Goal: Task Accomplishment & Management: Complete application form

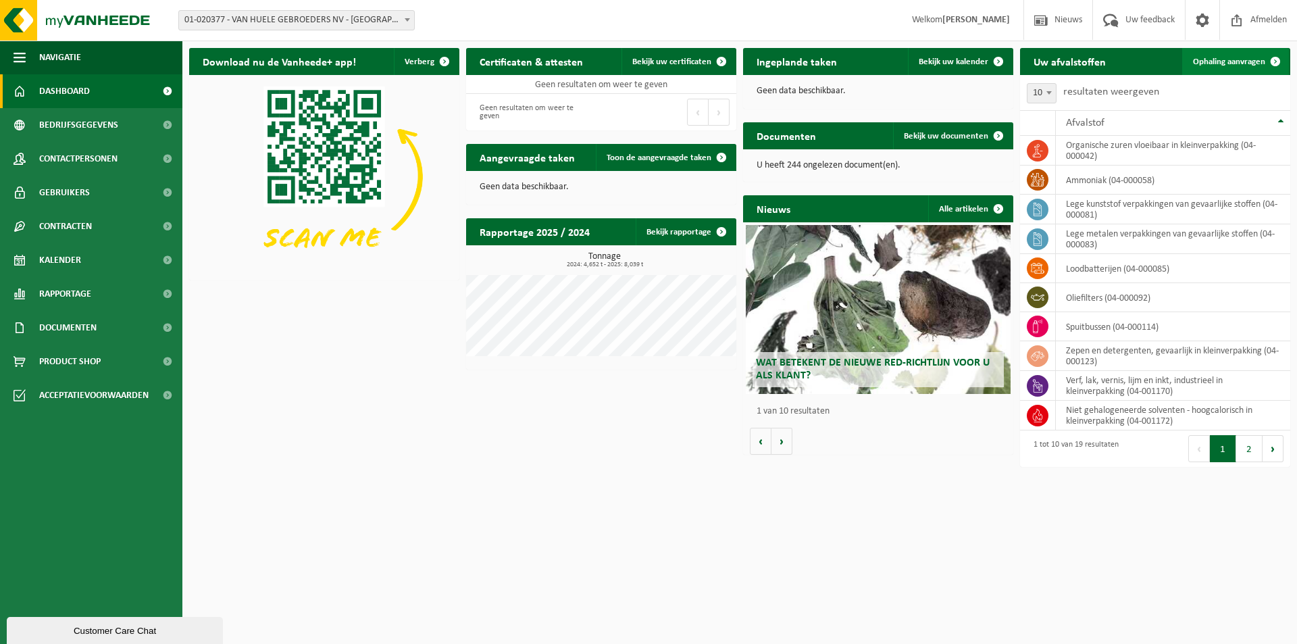
click at [1230, 66] on span "Ophaling aanvragen" at bounding box center [1229, 61] width 72 height 9
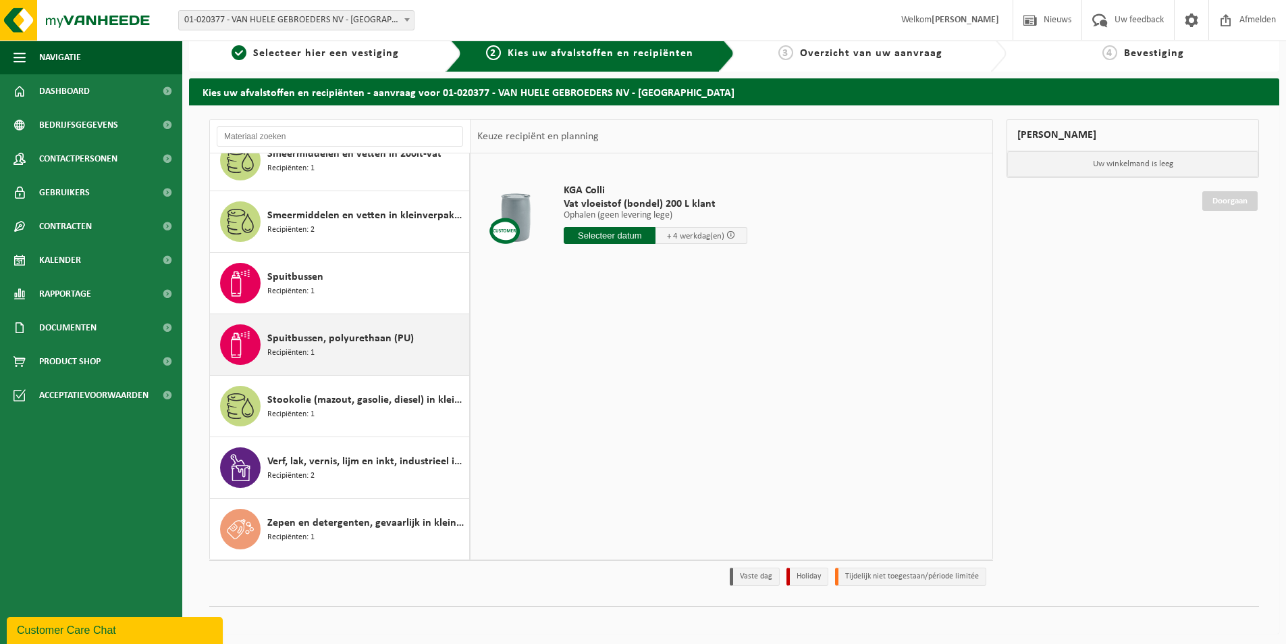
scroll to position [16, 0]
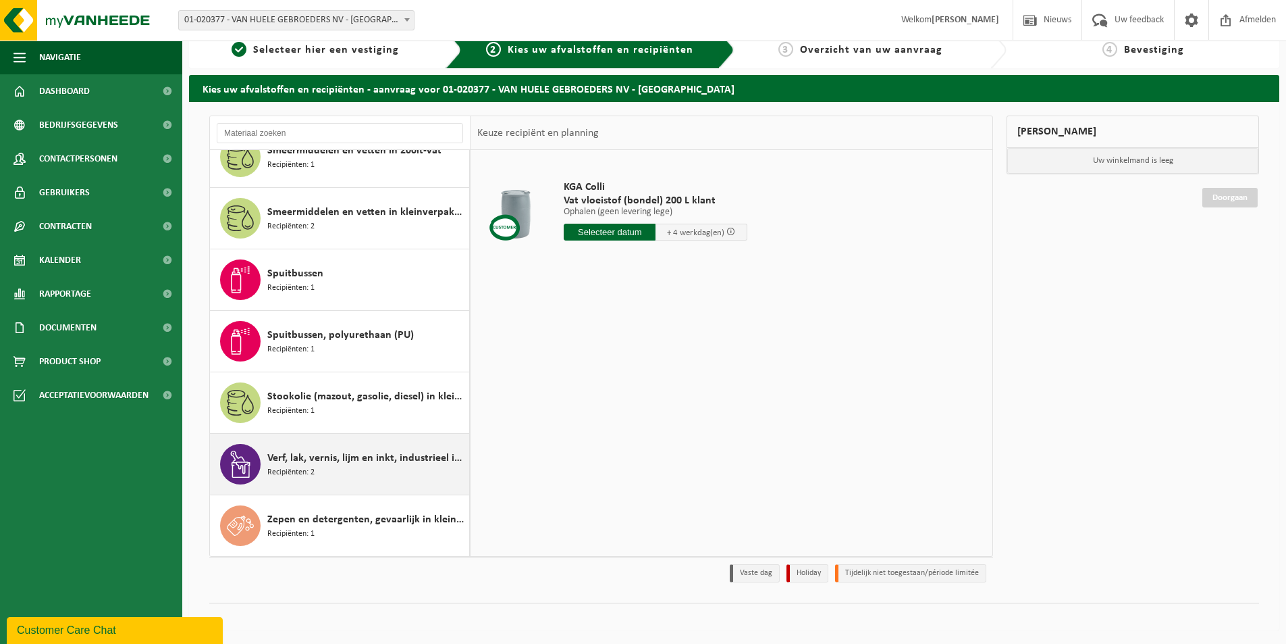
click at [296, 460] on span "Verf, lak, vernis, lijm en inkt, industrieel in kleinverpakking" at bounding box center [366, 458] width 199 height 16
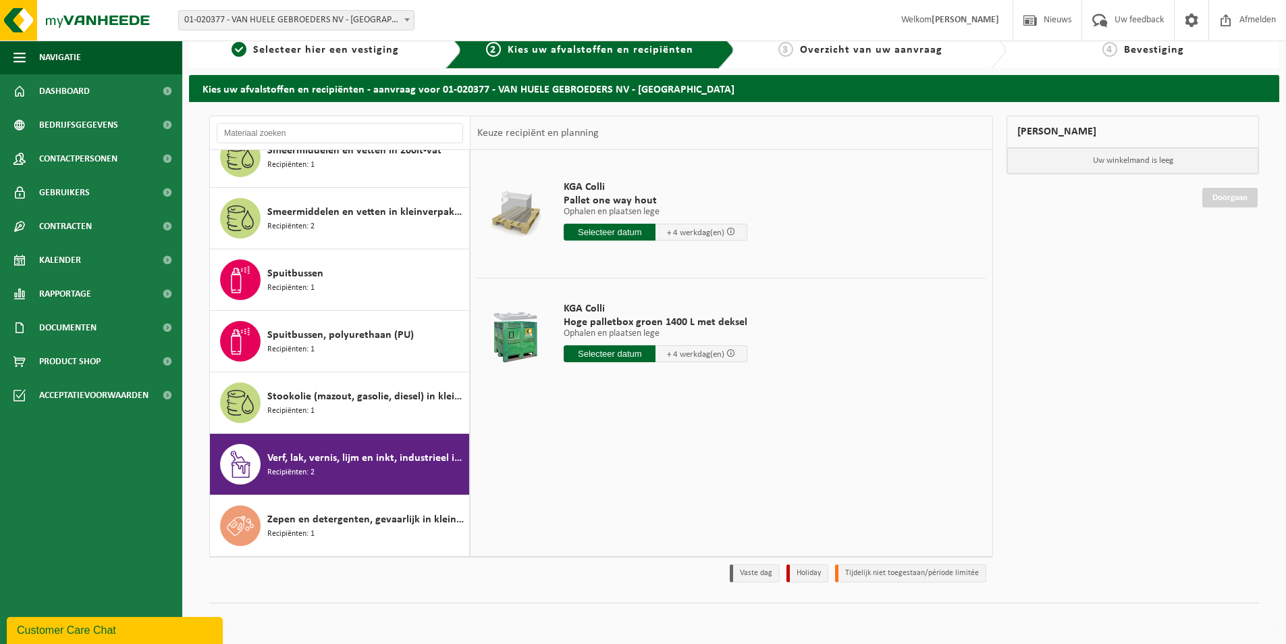
drag, startPoint x: 307, startPoint y: 470, endPoint x: 271, endPoint y: 508, distance: 52.1
click at [307, 474] on span "Recipiënten: 2" at bounding box center [290, 472] width 47 height 13
click at [278, 469] on span "Recipiënten: 2" at bounding box center [290, 472] width 47 height 13
click at [294, 415] on span "Recipiënten: 1" at bounding box center [290, 411] width 47 height 13
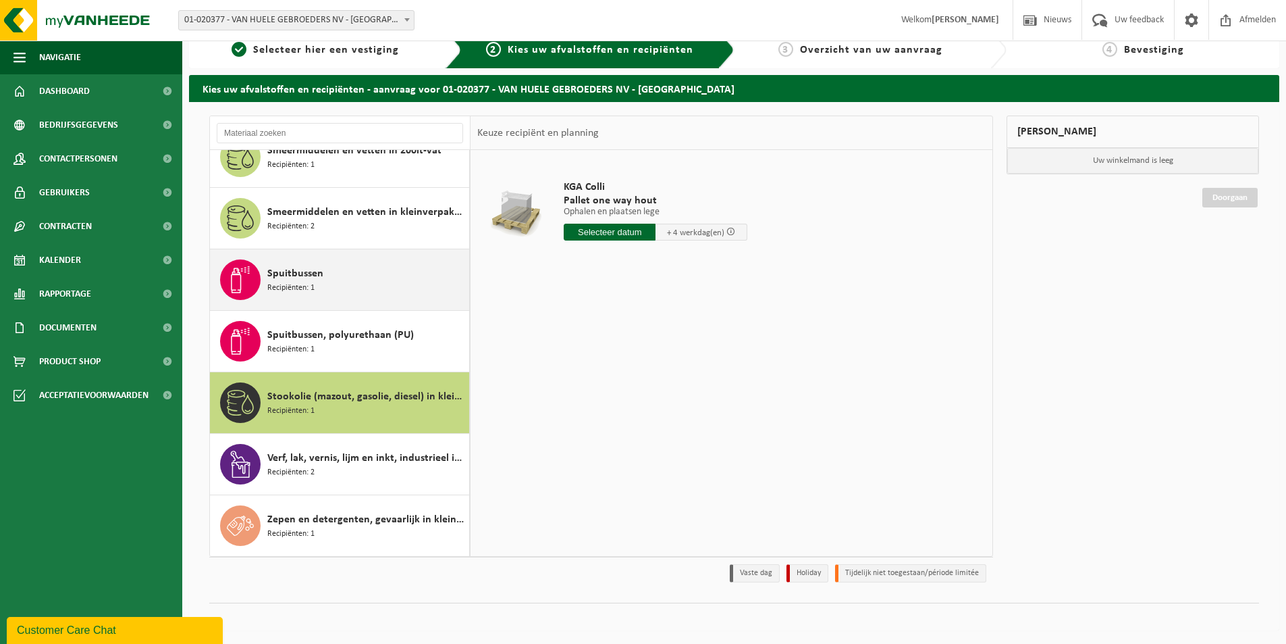
click at [294, 266] on span "Spuitbussen" at bounding box center [295, 273] width 56 height 16
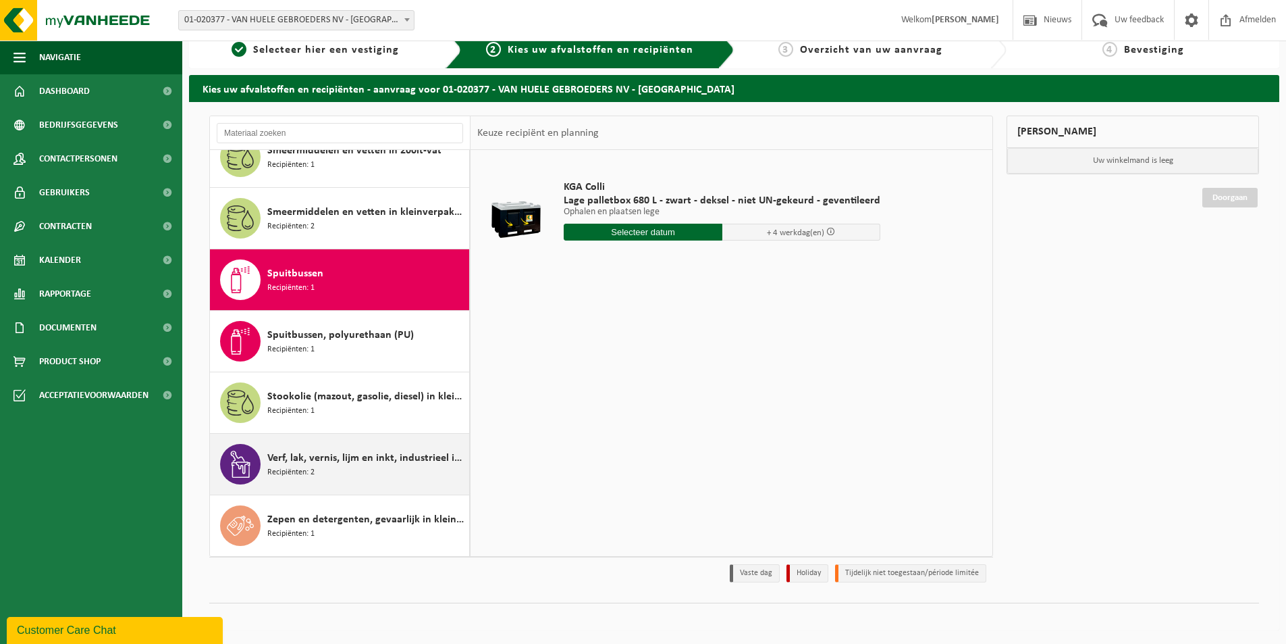
click at [287, 468] on span "Recipiënten: 2" at bounding box center [290, 472] width 47 height 13
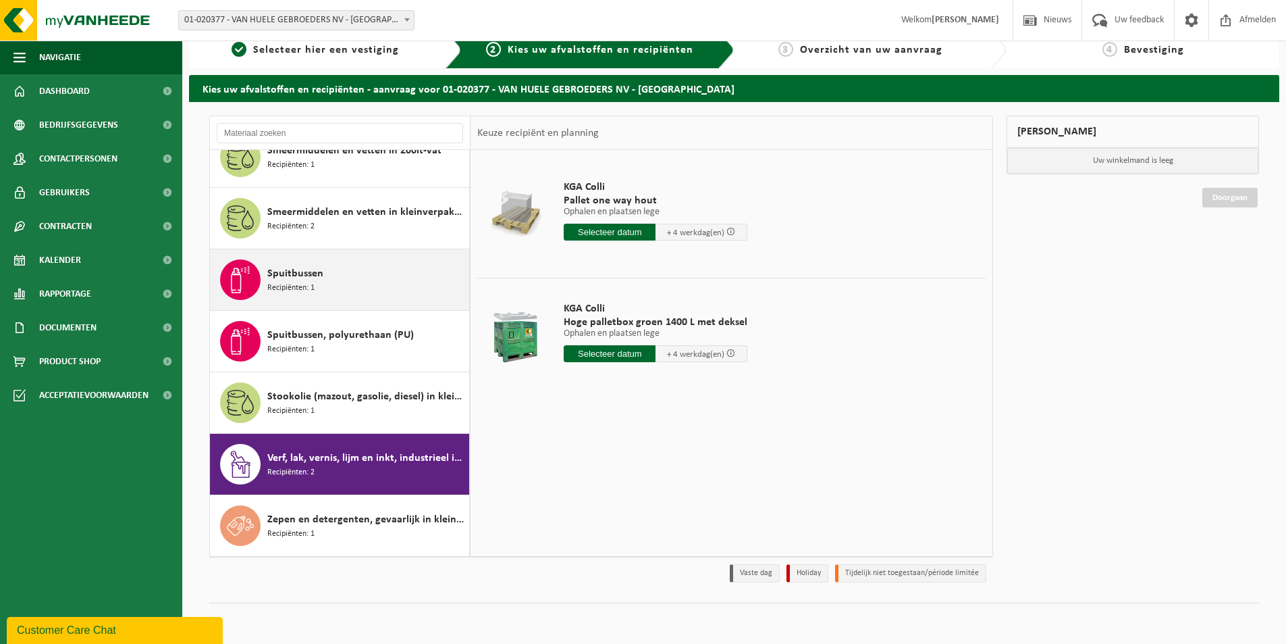
click at [286, 282] on span "Recipiënten: 1" at bounding box center [290, 288] width 47 height 13
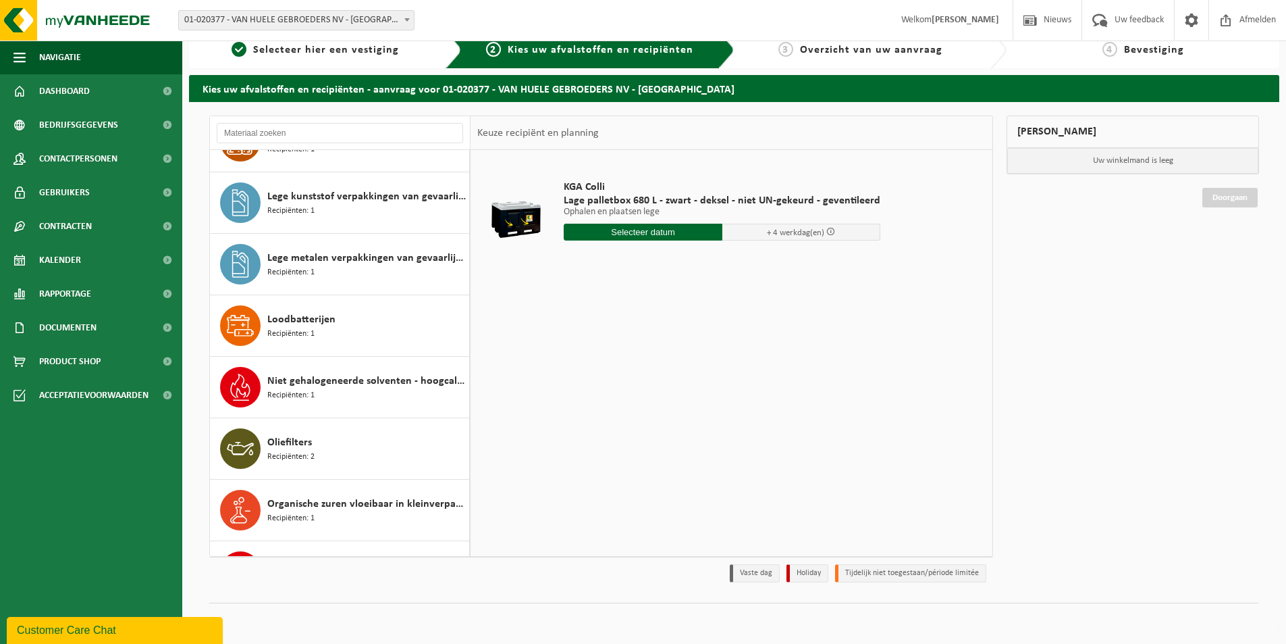
scroll to position [221, 0]
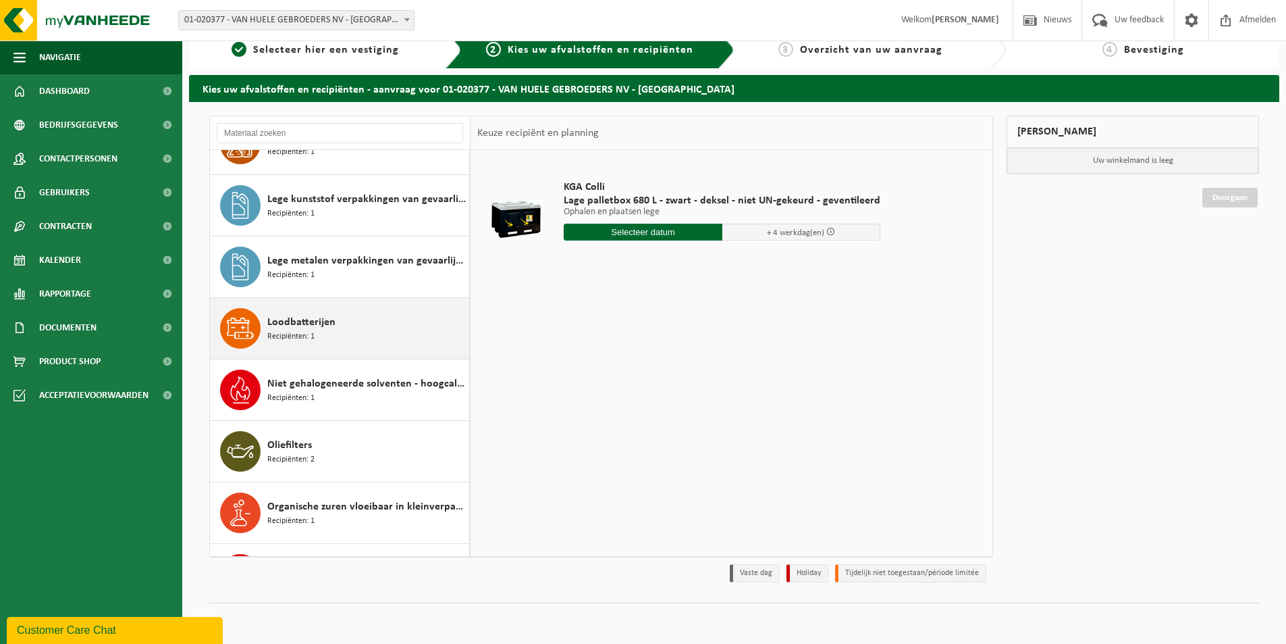
click at [317, 324] on span "Loodbatterijen" at bounding box center [301, 322] width 68 height 16
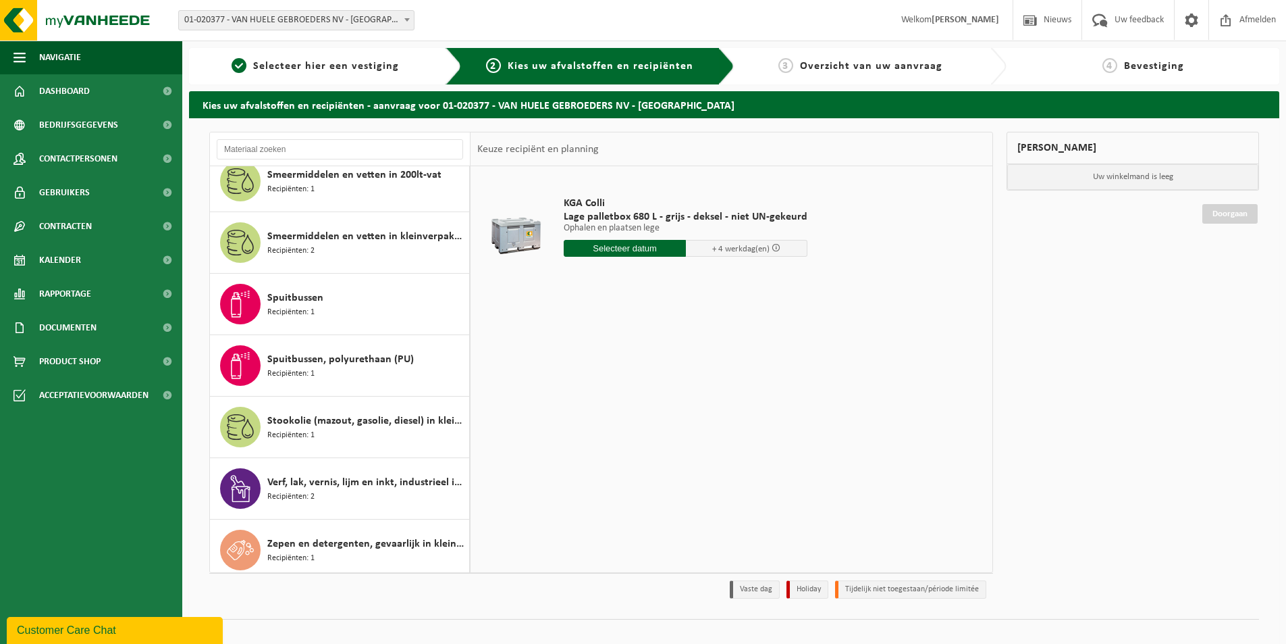
scroll to position [761, 0]
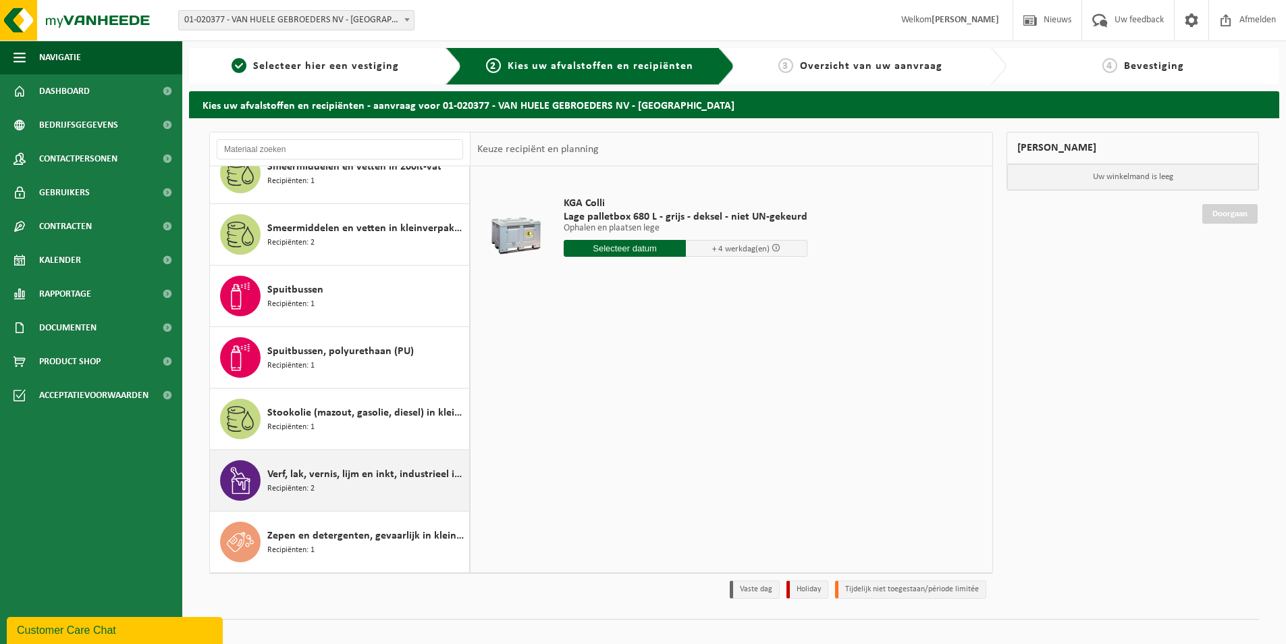
click at [332, 481] on span "Verf, lak, vernis, lijm en inkt, industrieel in kleinverpakking" at bounding box center [366, 474] width 199 height 16
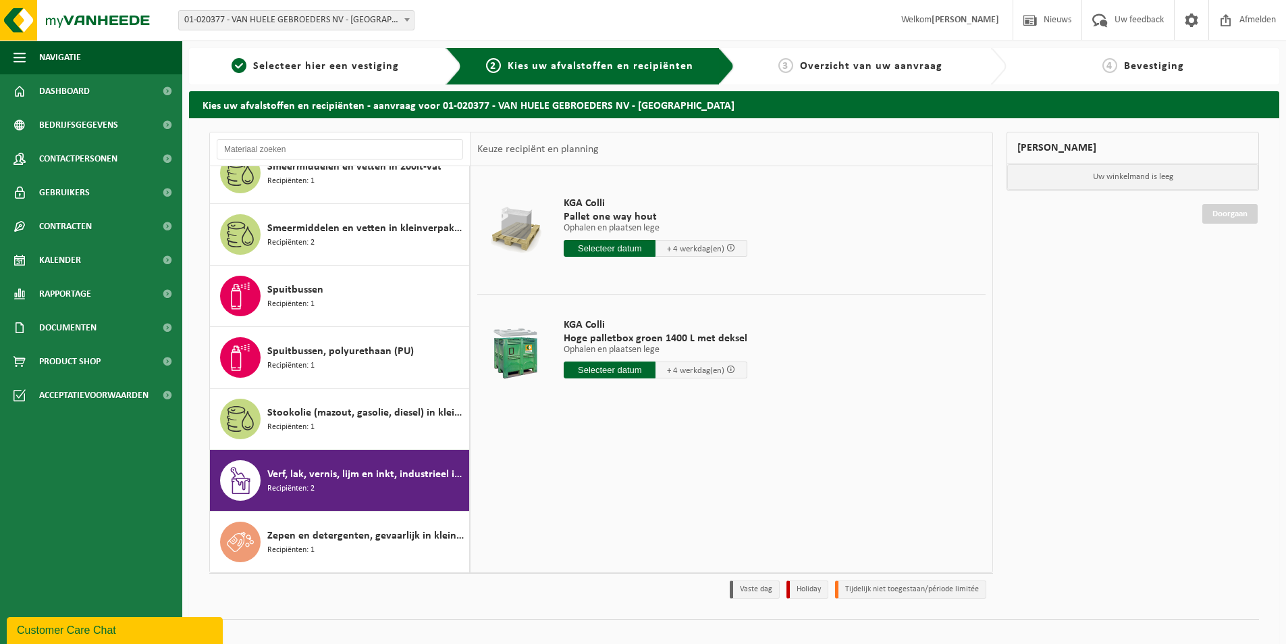
click at [521, 355] on div at bounding box center [516, 352] width 70 height 54
click at [527, 348] on div at bounding box center [516, 352] width 70 height 54
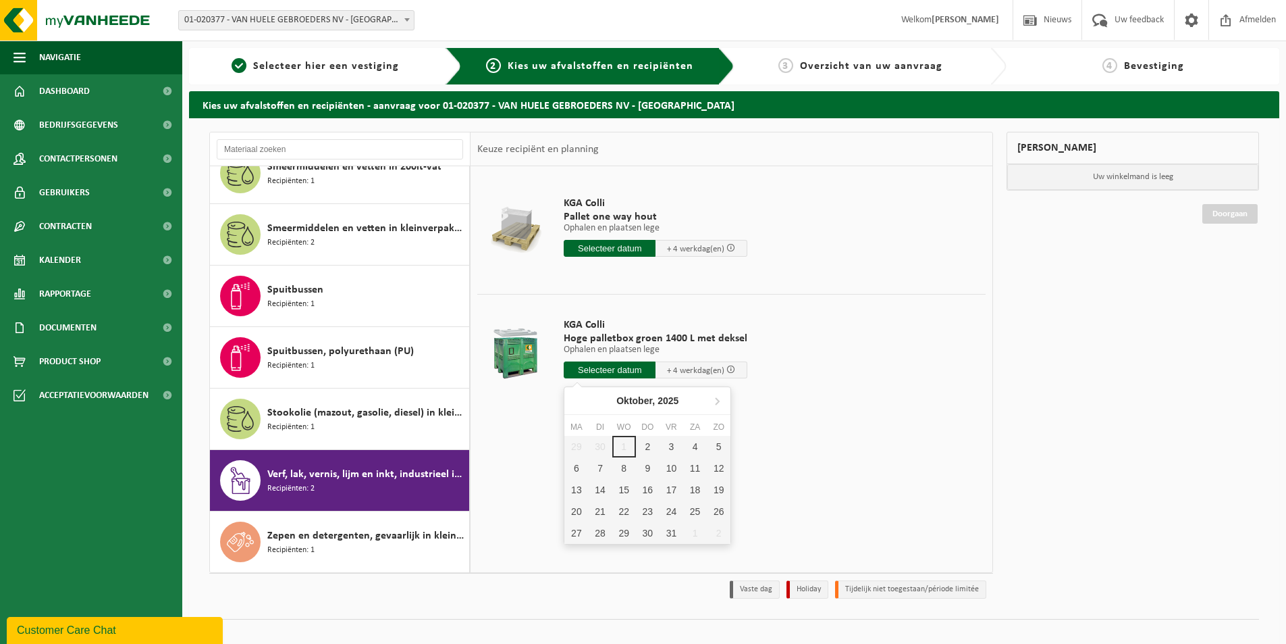
click at [615, 371] on input "text" at bounding box center [610, 369] width 92 height 17
click at [596, 475] on div "7" at bounding box center [600, 468] width 24 height 22
type input "Van 2025-10-07"
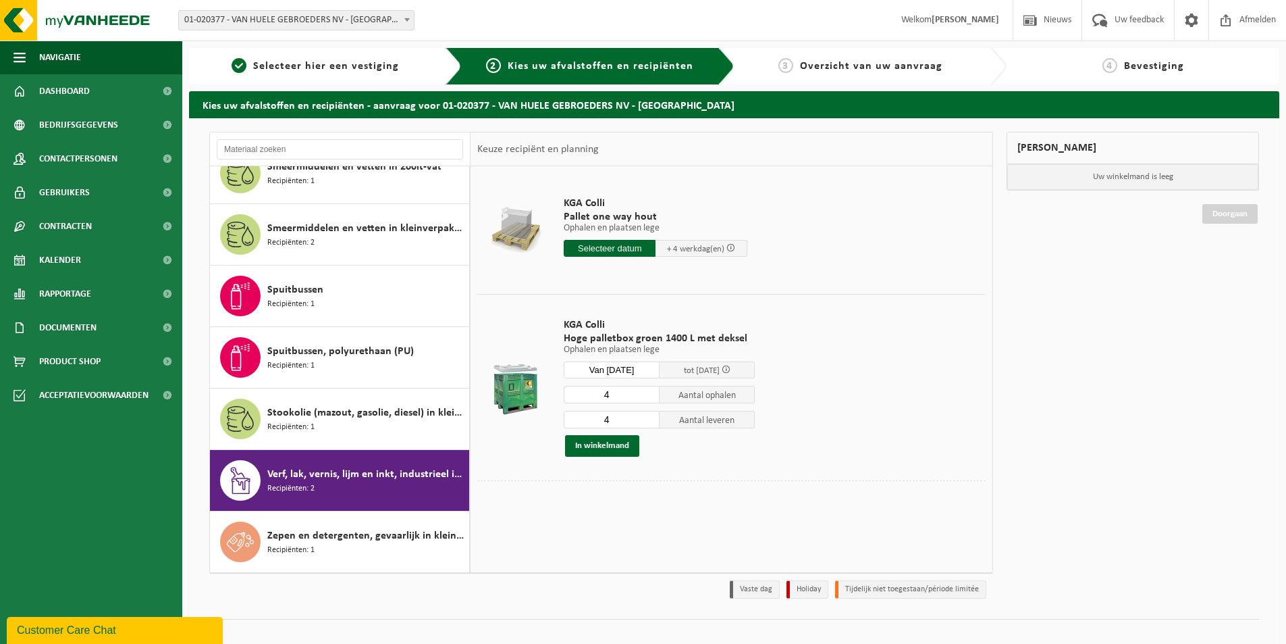
drag, startPoint x: 614, startPoint y: 393, endPoint x: 617, endPoint y: 407, distance: 13.9
click at [614, 396] on input "4" at bounding box center [612, 395] width 96 height 18
type input "1"
click at [635, 412] on input "4" at bounding box center [612, 420] width 96 height 18
type input "1"
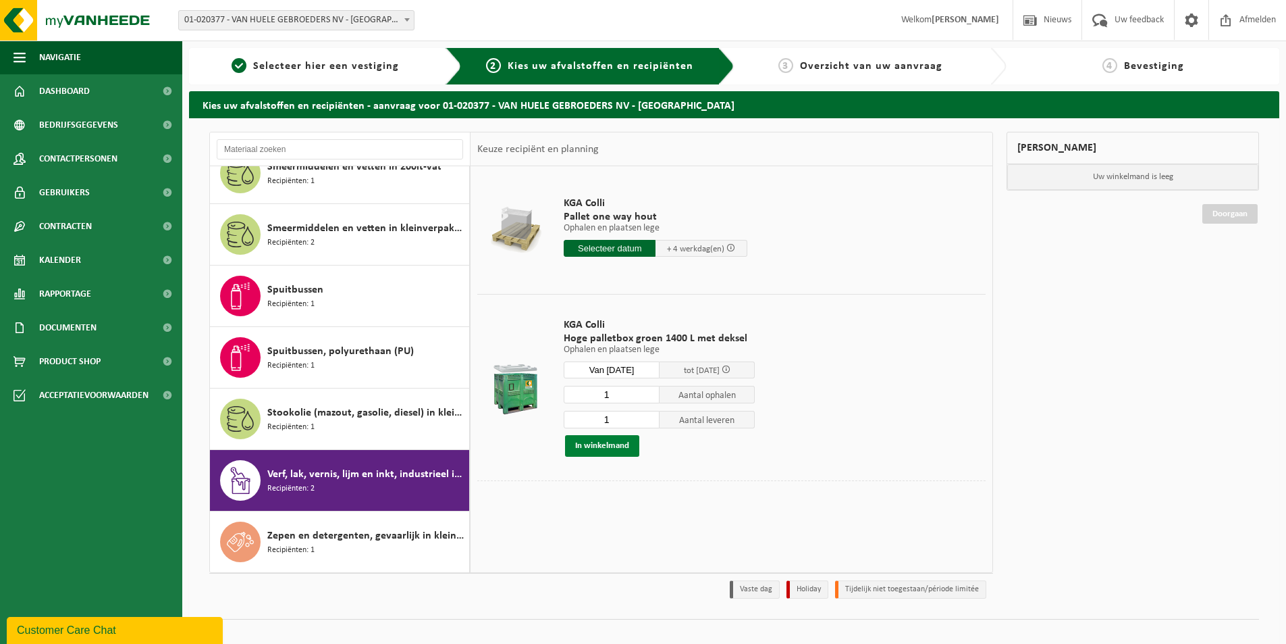
click at [623, 449] on button "In winkelmand" at bounding box center [602, 446] width 74 height 22
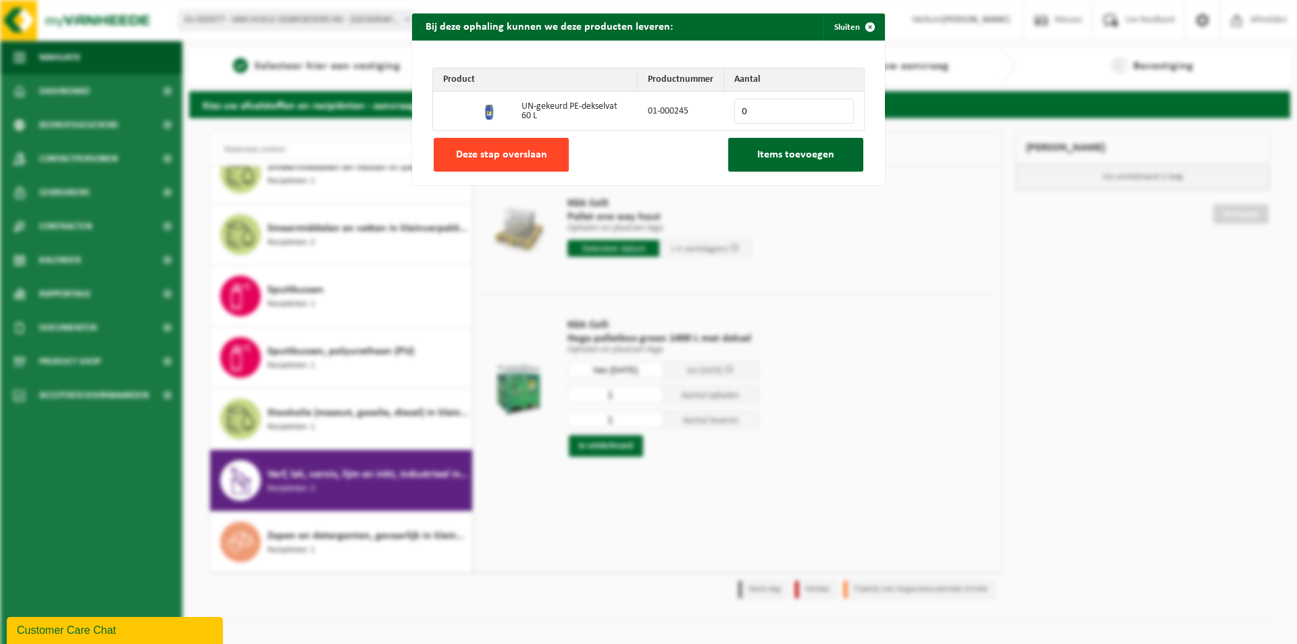
click at [490, 159] on span "Deze stap overslaan" at bounding box center [501, 154] width 91 height 11
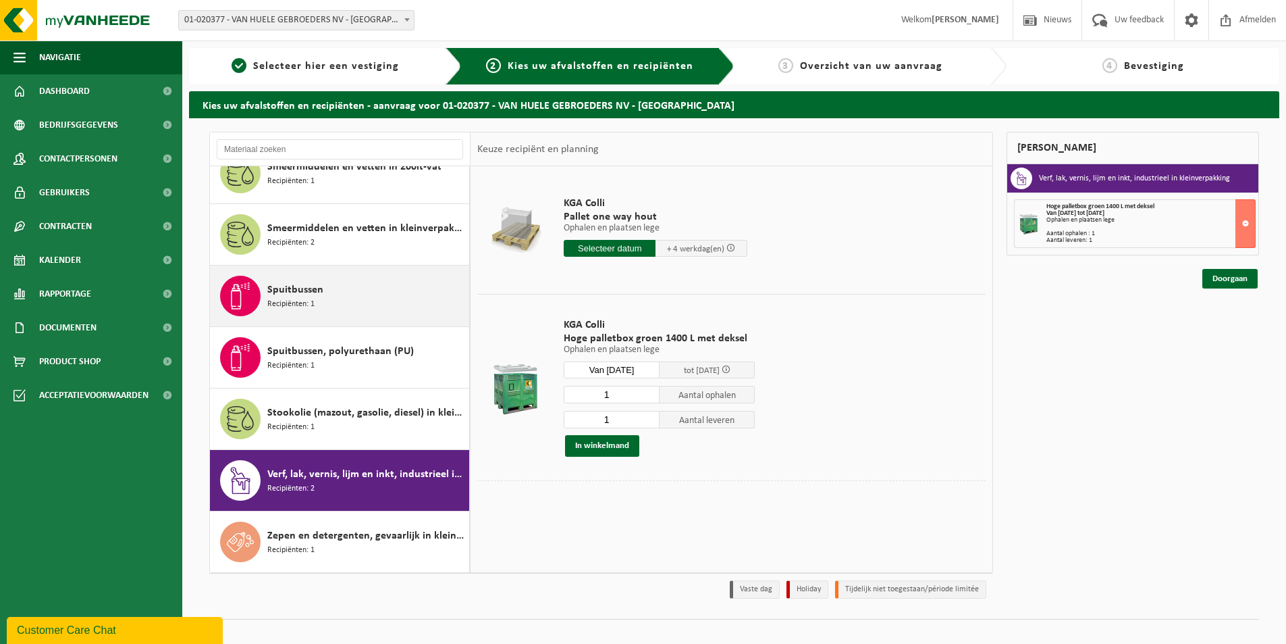
click at [296, 296] on span "Spuitbussen" at bounding box center [295, 290] width 56 height 16
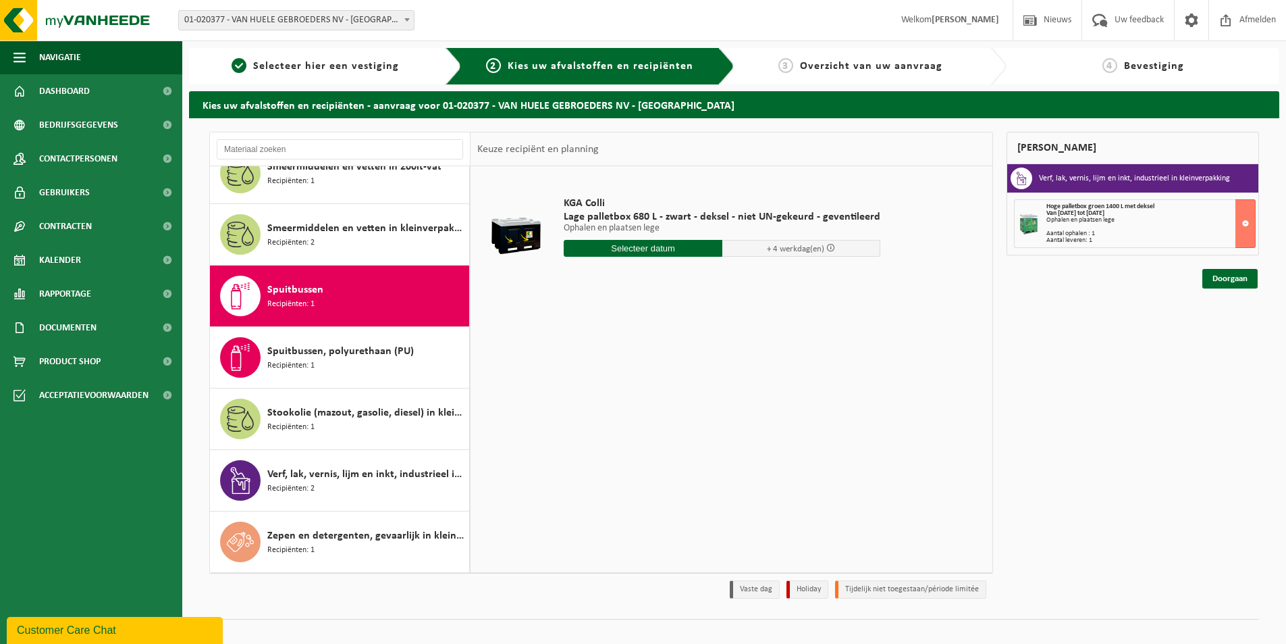
click at [601, 253] on input "text" at bounding box center [643, 248] width 159 height 17
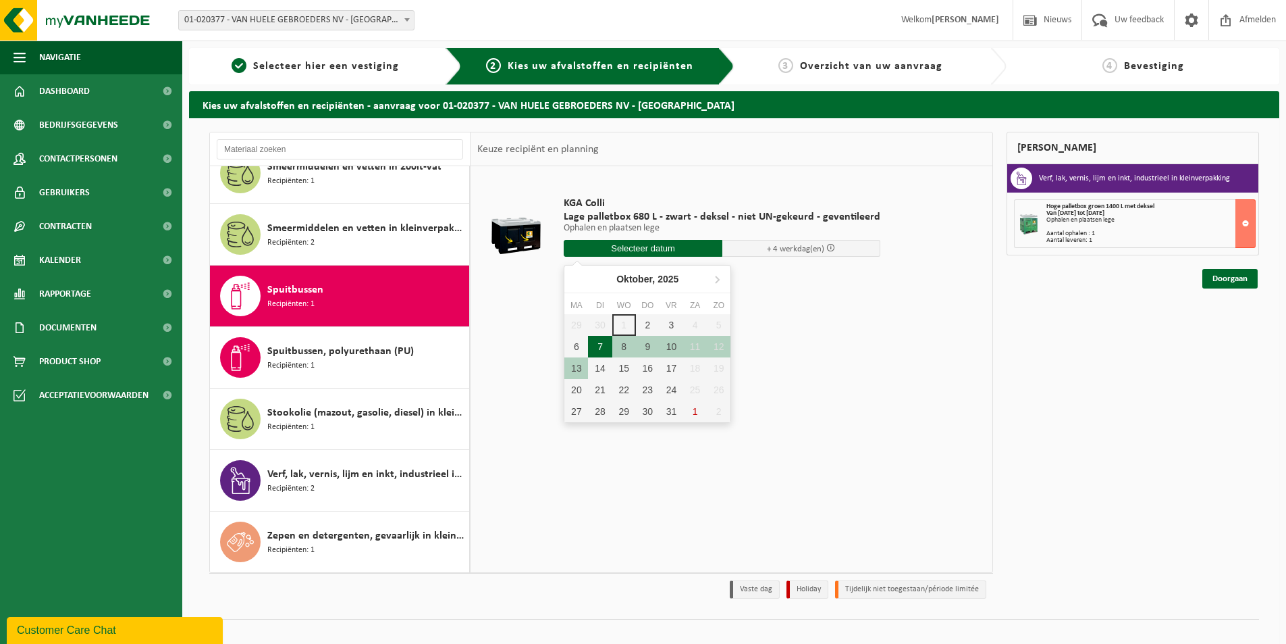
click at [600, 346] on div "7" at bounding box center [600, 347] width 24 height 22
type input "Van 2025-10-07"
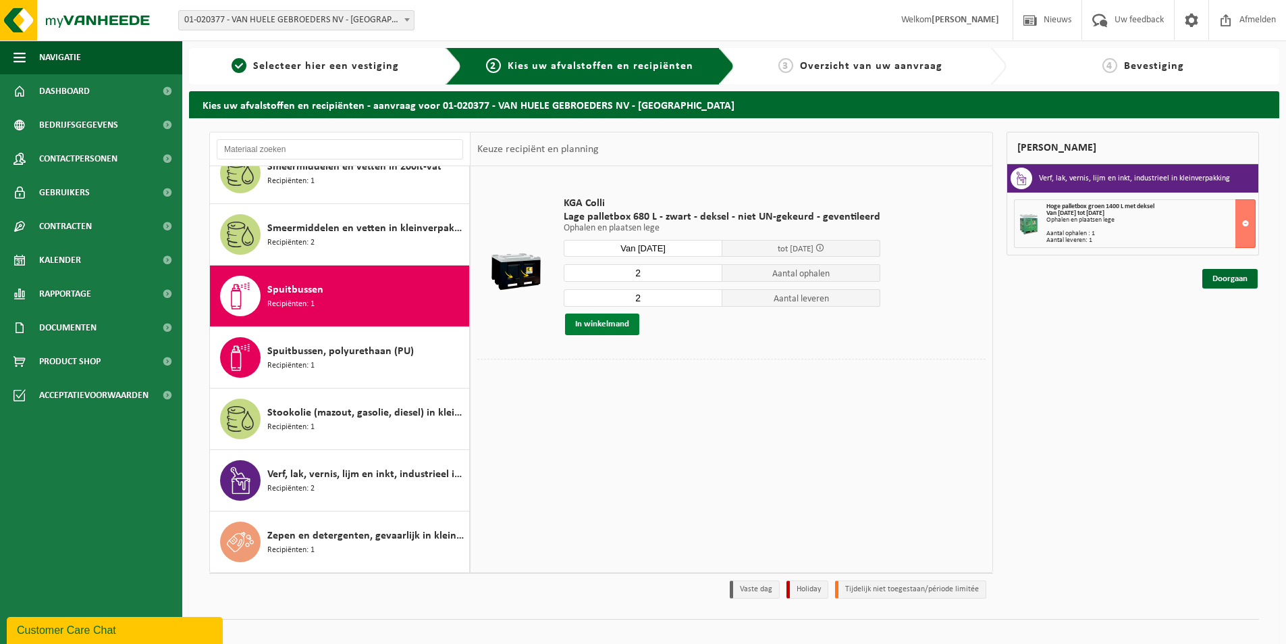
click at [621, 323] on button "In winkelmand" at bounding box center [602, 324] width 74 height 22
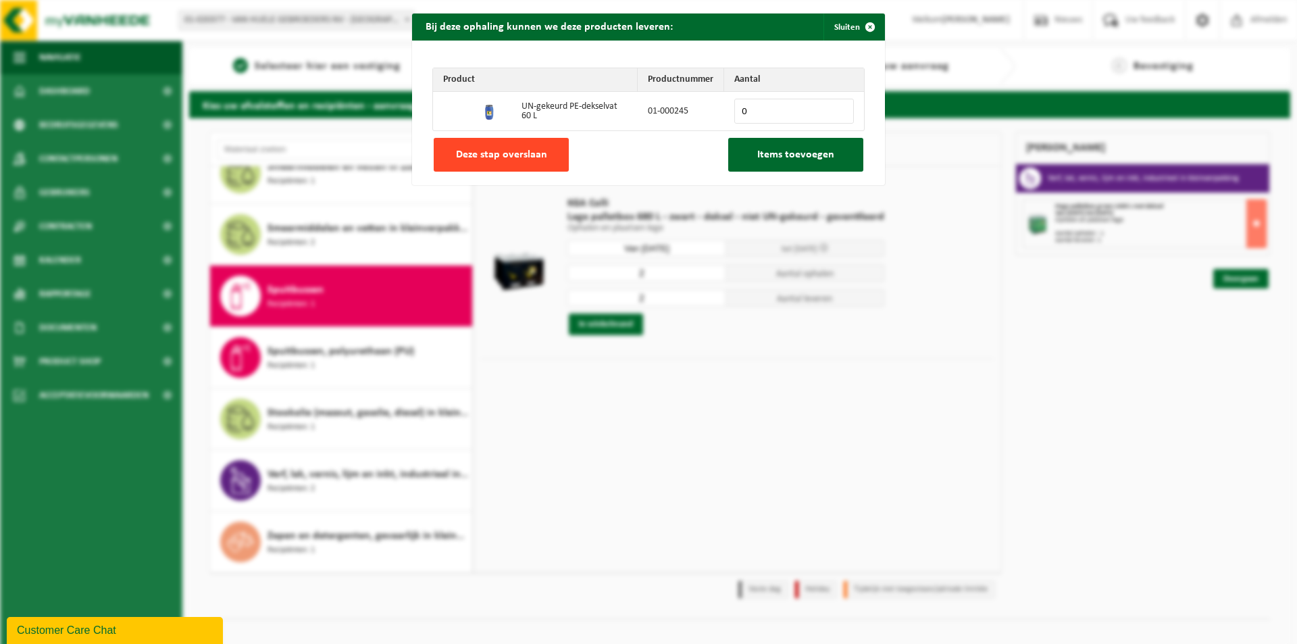
click at [517, 161] on button "Deze stap overslaan" at bounding box center [501, 155] width 135 height 34
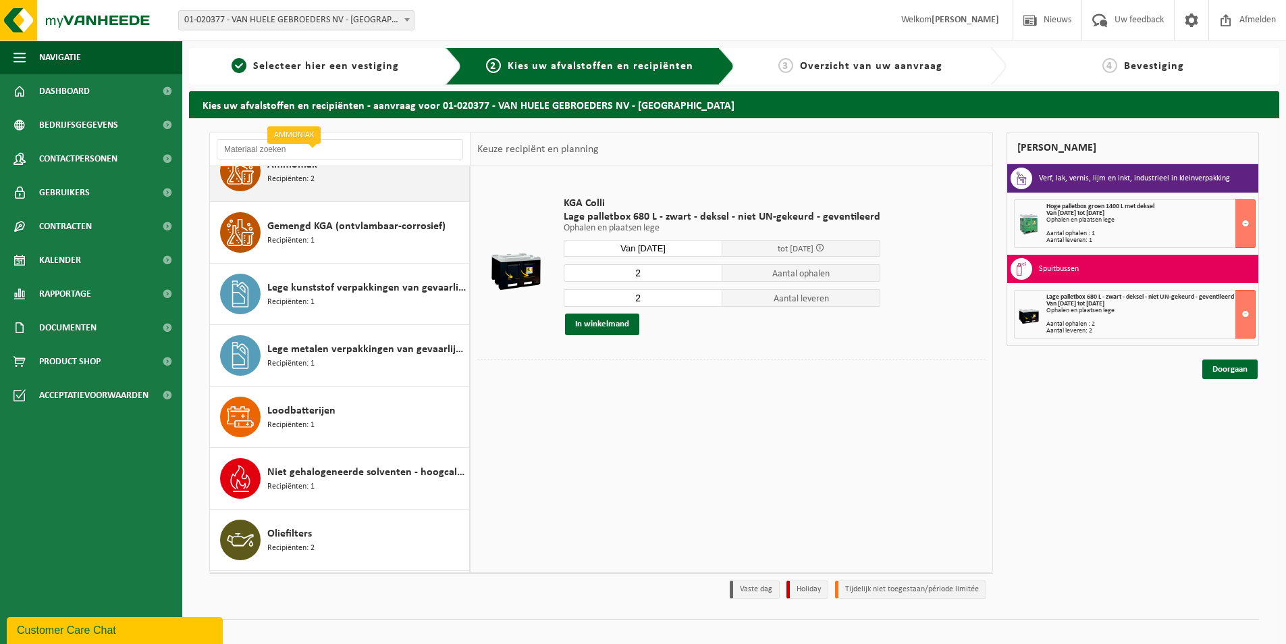
scroll to position [203, 0]
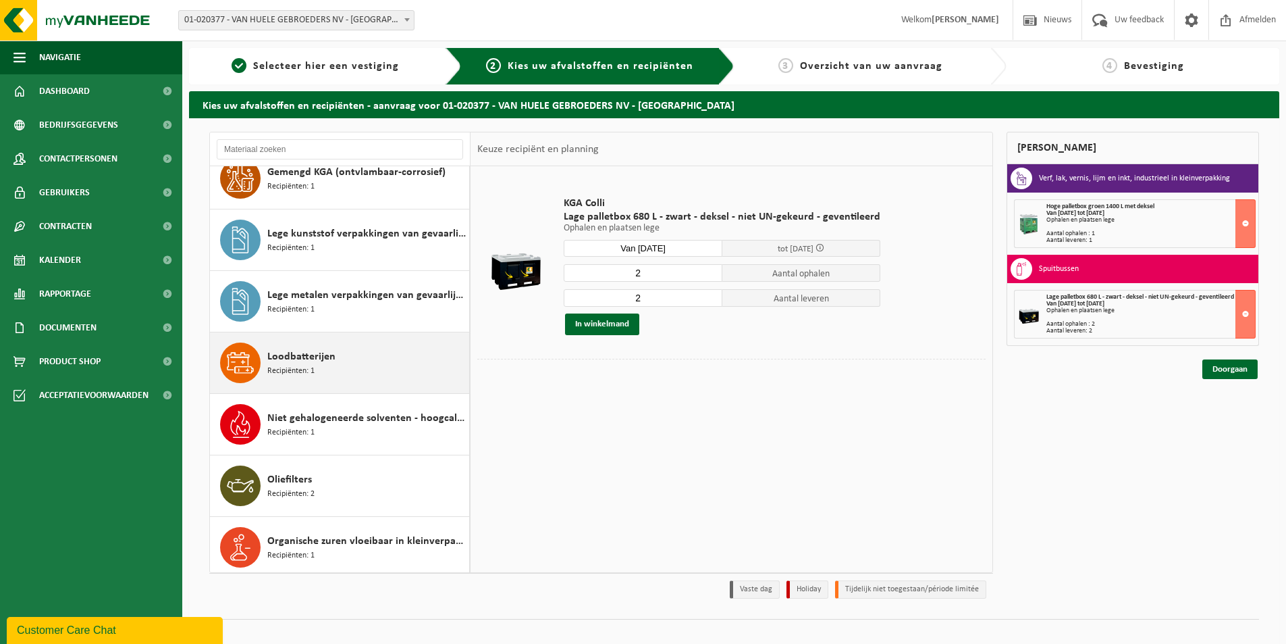
click at [236, 359] on icon at bounding box center [240, 362] width 27 height 27
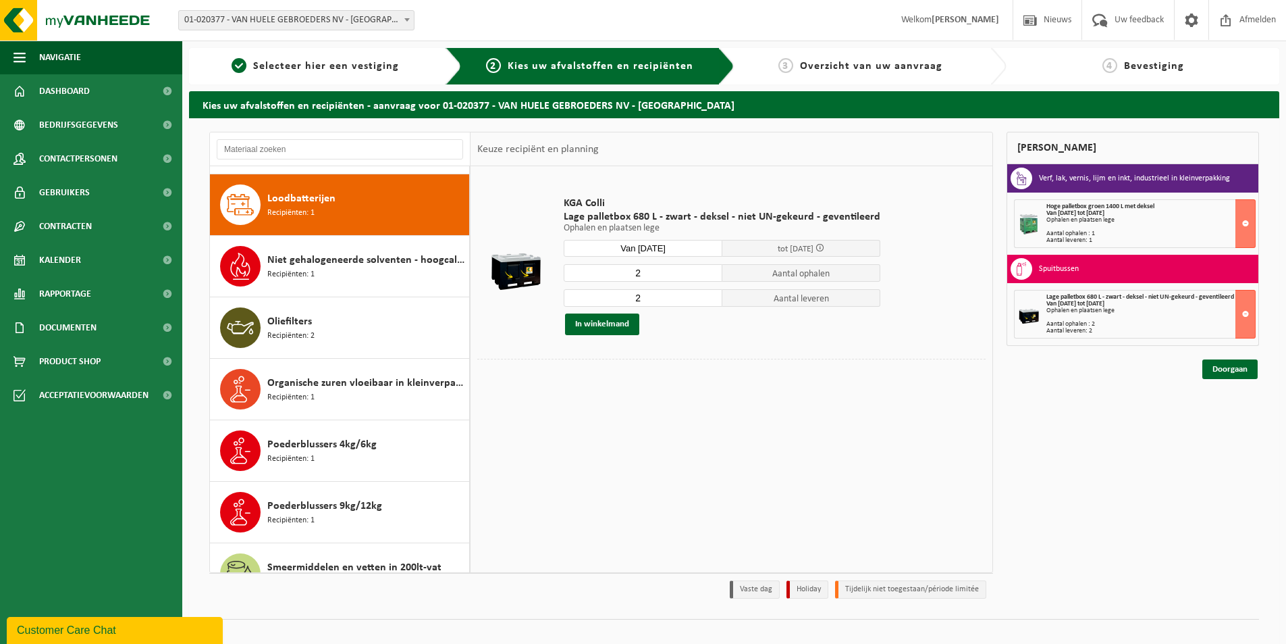
scroll to position [369, 0]
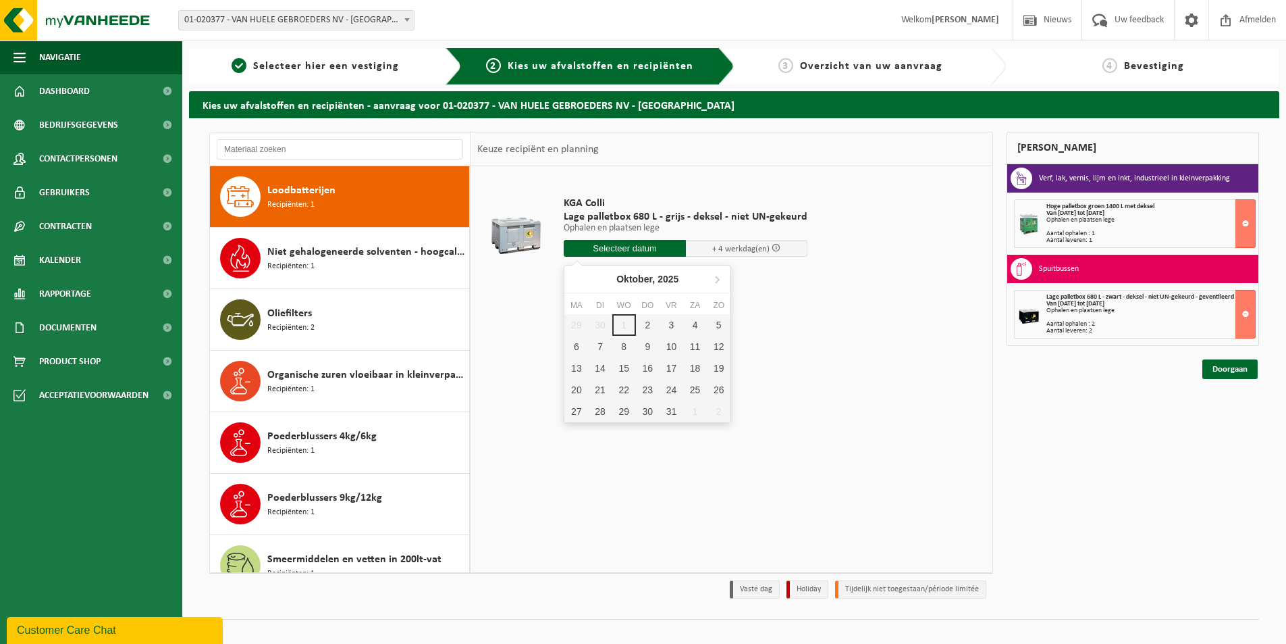
click at [608, 246] on input "text" at bounding box center [625, 248] width 122 height 17
click at [600, 349] on div "7" at bounding box center [600, 347] width 24 height 22
type input "Van 2025-10-07"
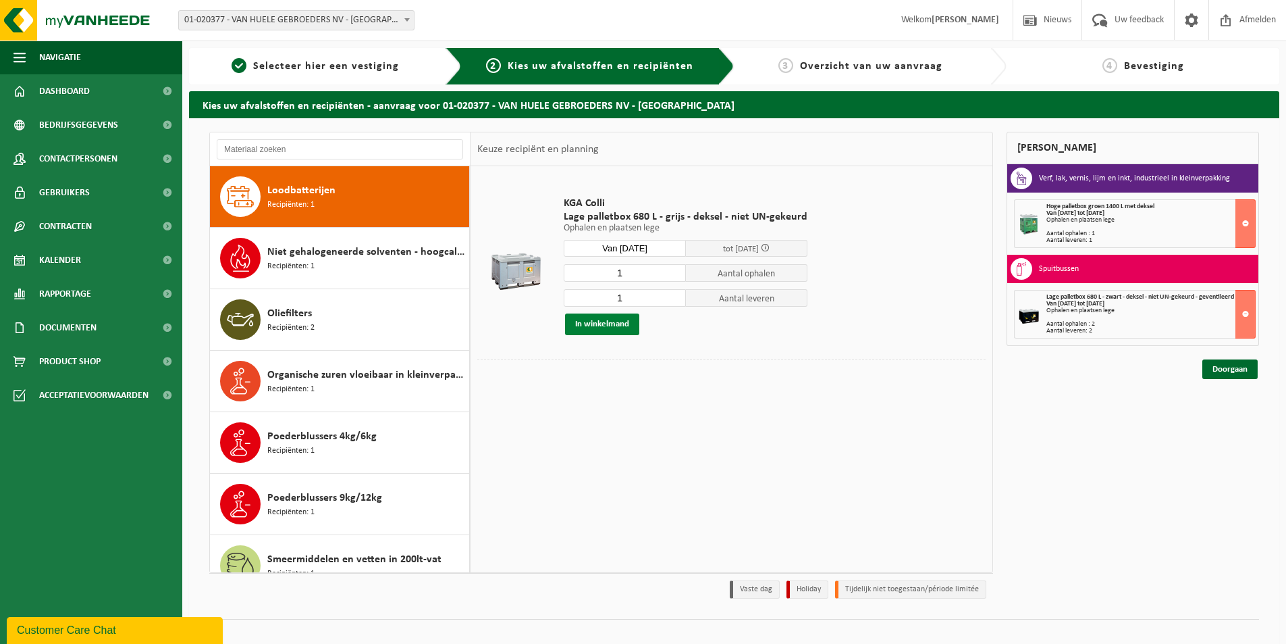
click at [605, 325] on button "In winkelmand" at bounding box center [602, 324] width 74 height 22
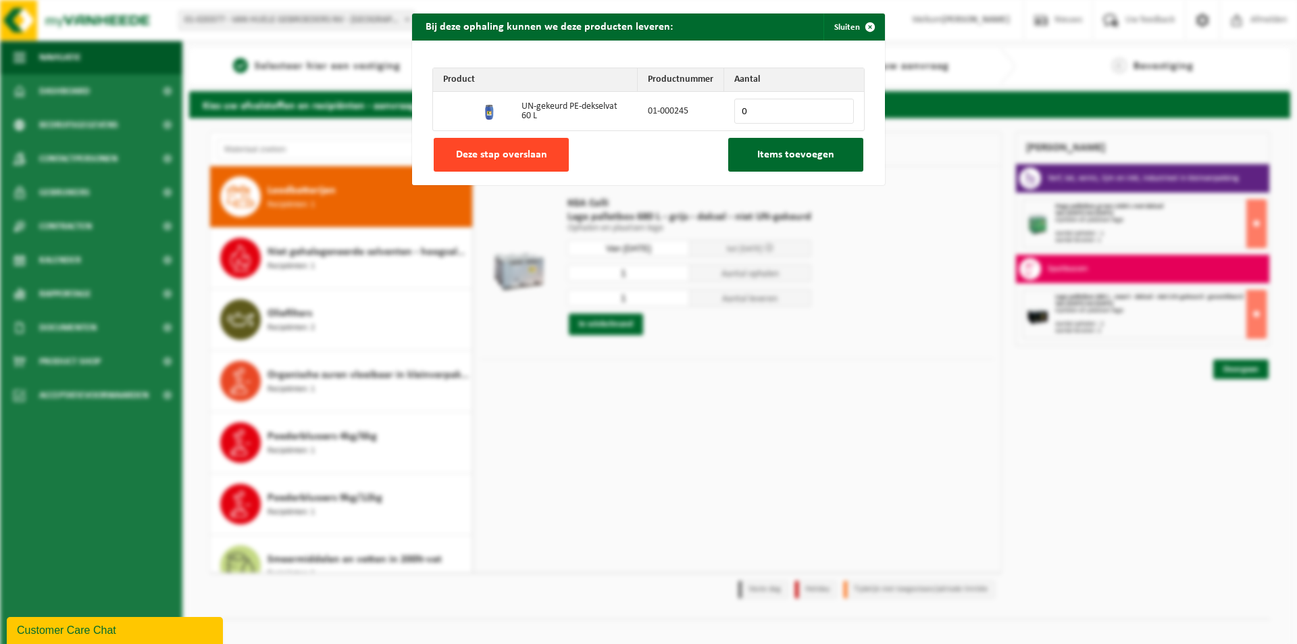
click at [501, 153] on span "Deze stap overslaan" at bounding box center [501, 154] width 91 height 11
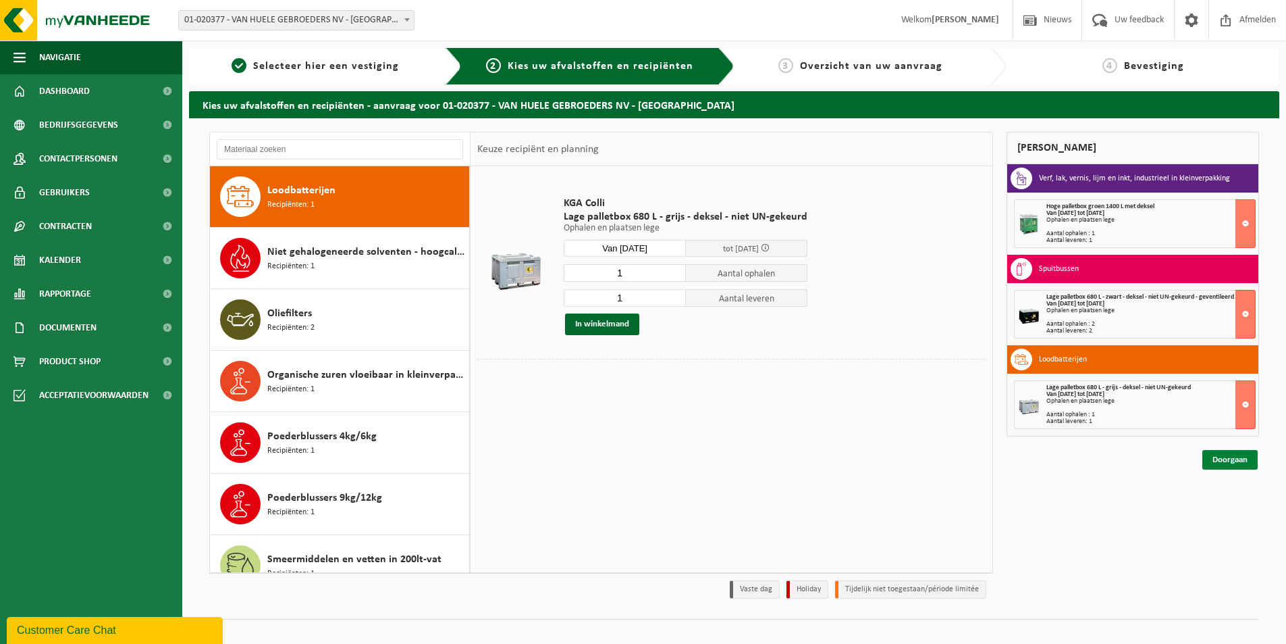
click at [1238, 460] on link "Doorgaan" at bounding box center [1230, 460] width 55 height 20
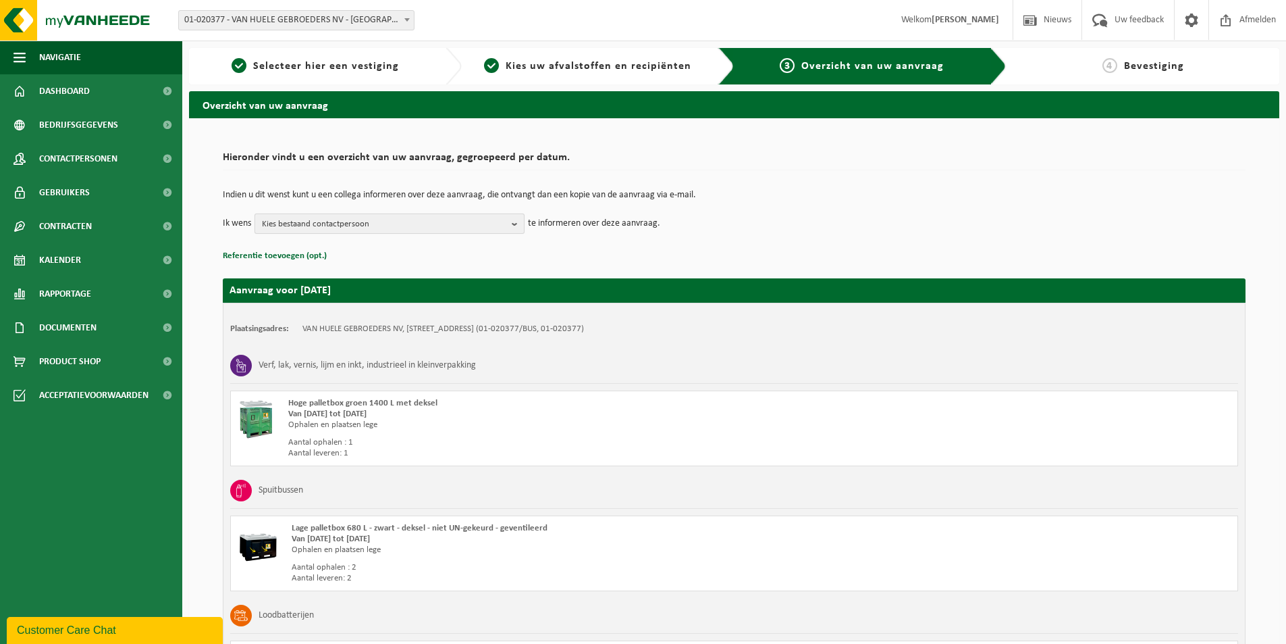
click at [515, 224] on b "button" at bounding box center [518, 223] width 12 height 19
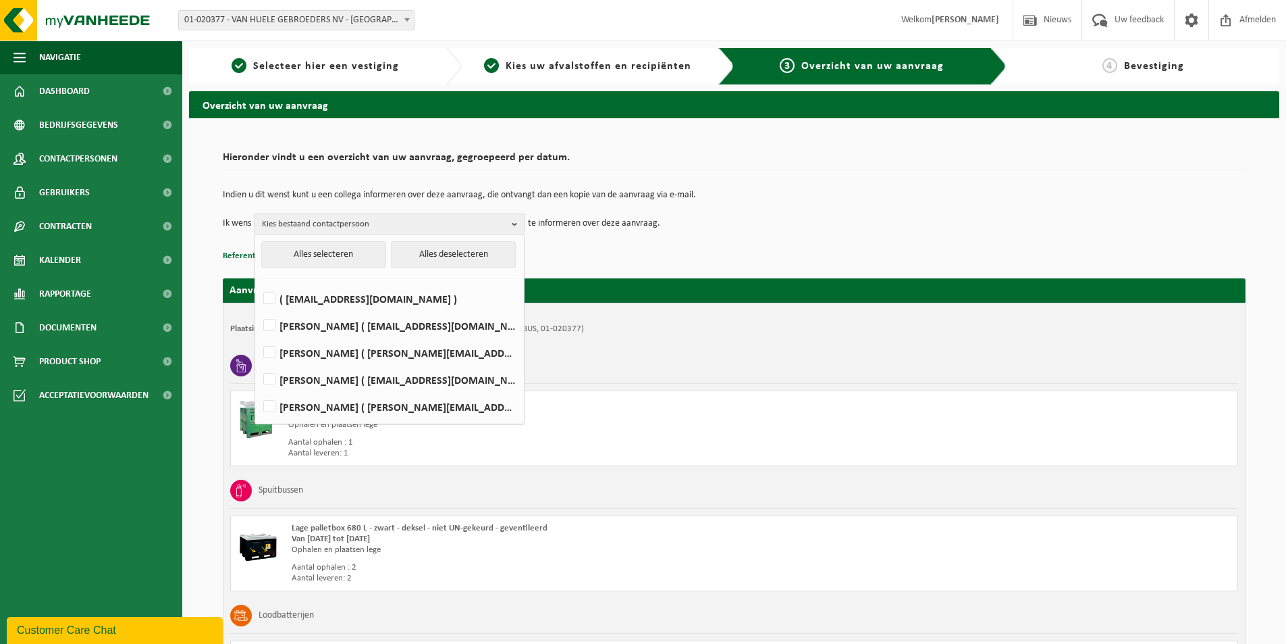
click at [768, 212] on td "Indien u dit wenst kunt u een collega informeren over deze aanvraag, die ontvan…" at bounding box center [734, 201] width 1023 height 23
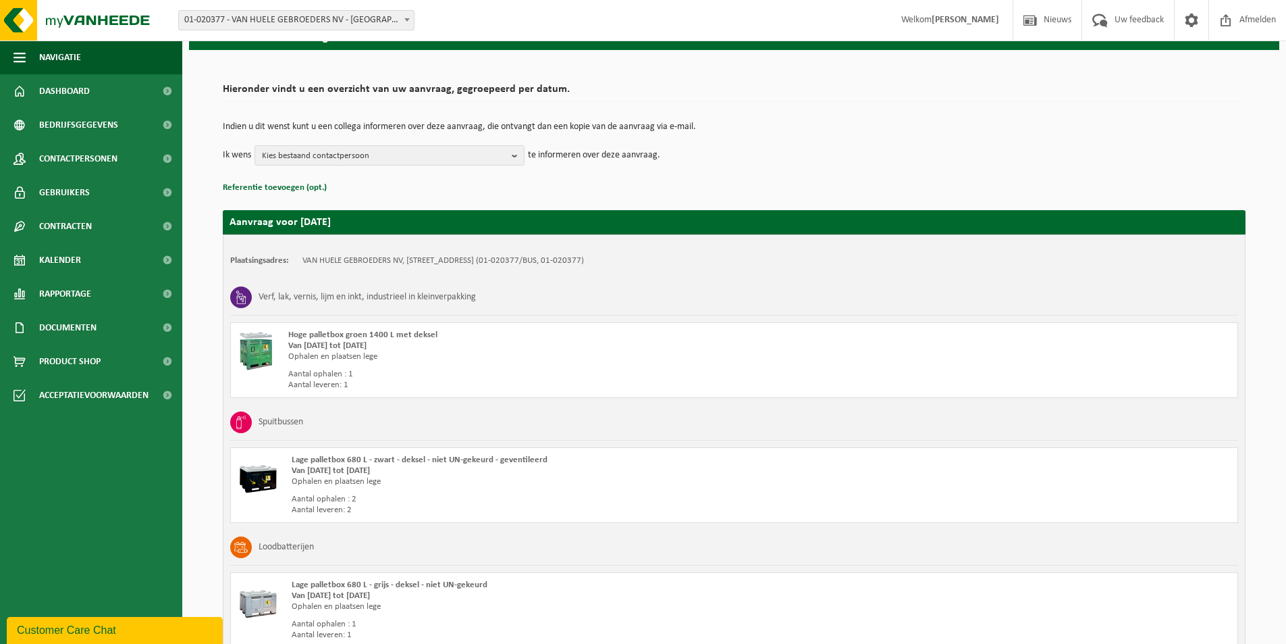
scroll to position [197, 0]
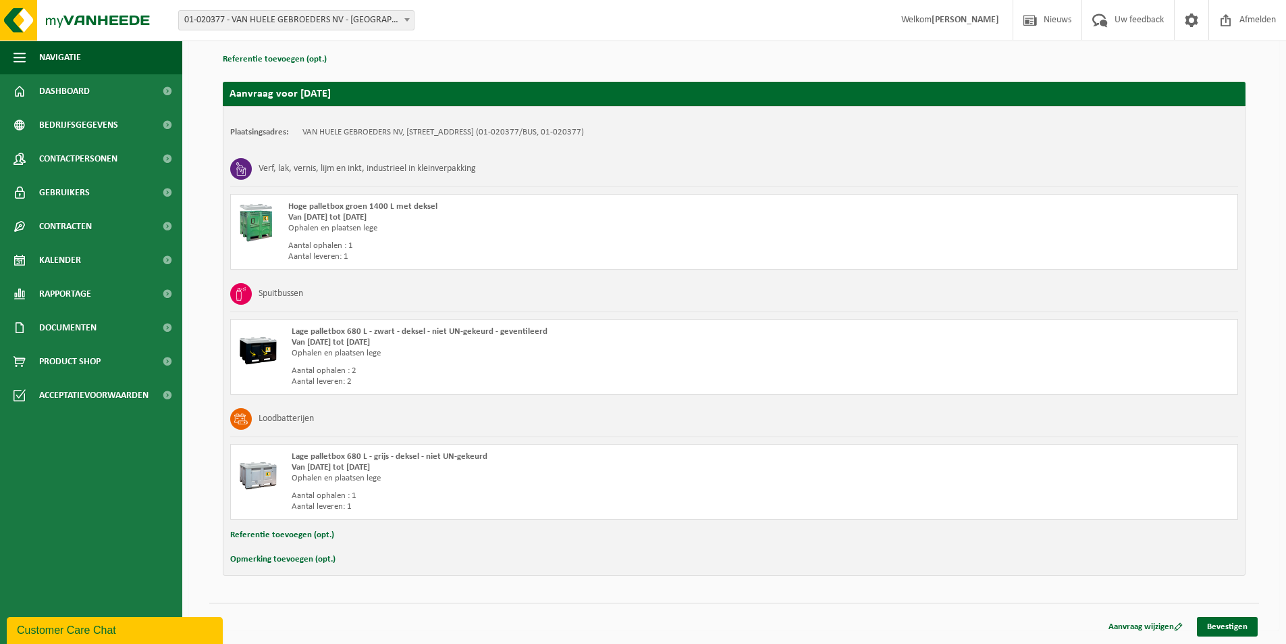
click at [267, 535] on button "Referentie toevoegen (opt.)" at bounding box center [282, 535] width 104 height 18
click at [349, 538] on input "text" at bounding box center [760, 536] width 929 height 20
type input "referentie op factuur => VHG-MGR"
click at [284, 562] on button "Opmerking toevoegen (opt.)" at bounding box center [282, 562] width 105 height 18
click at [328, 561] on input "text" at bounding box center [760, 563] width 929 height 20
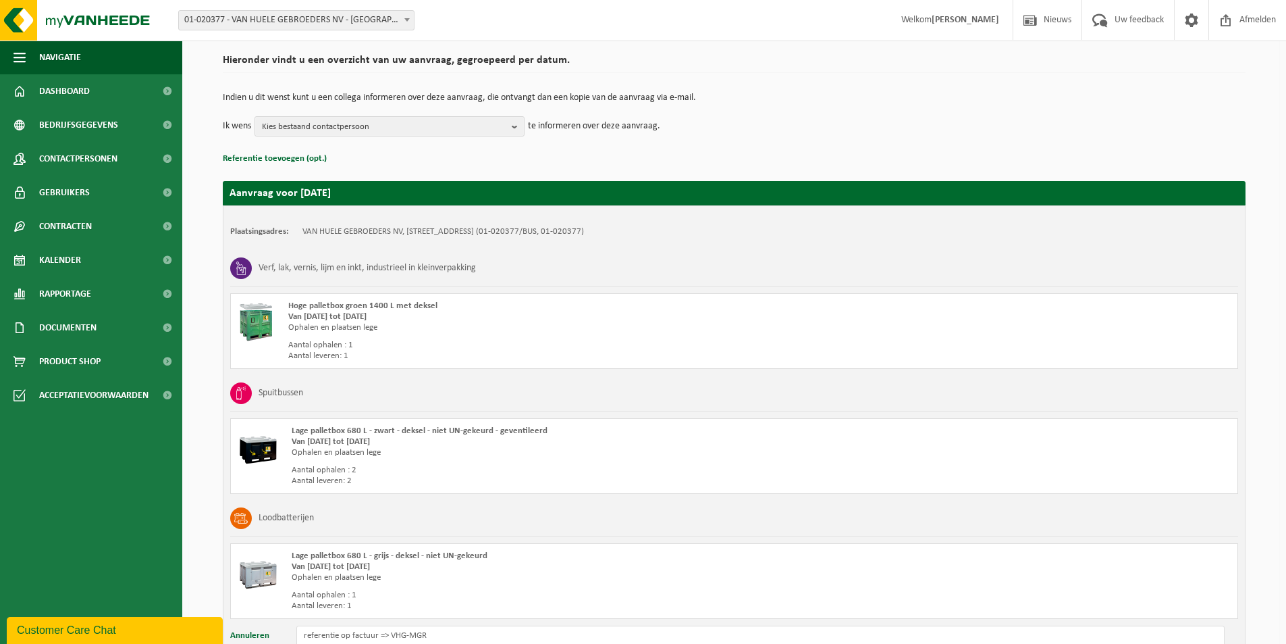
scroll to position [202, 0]
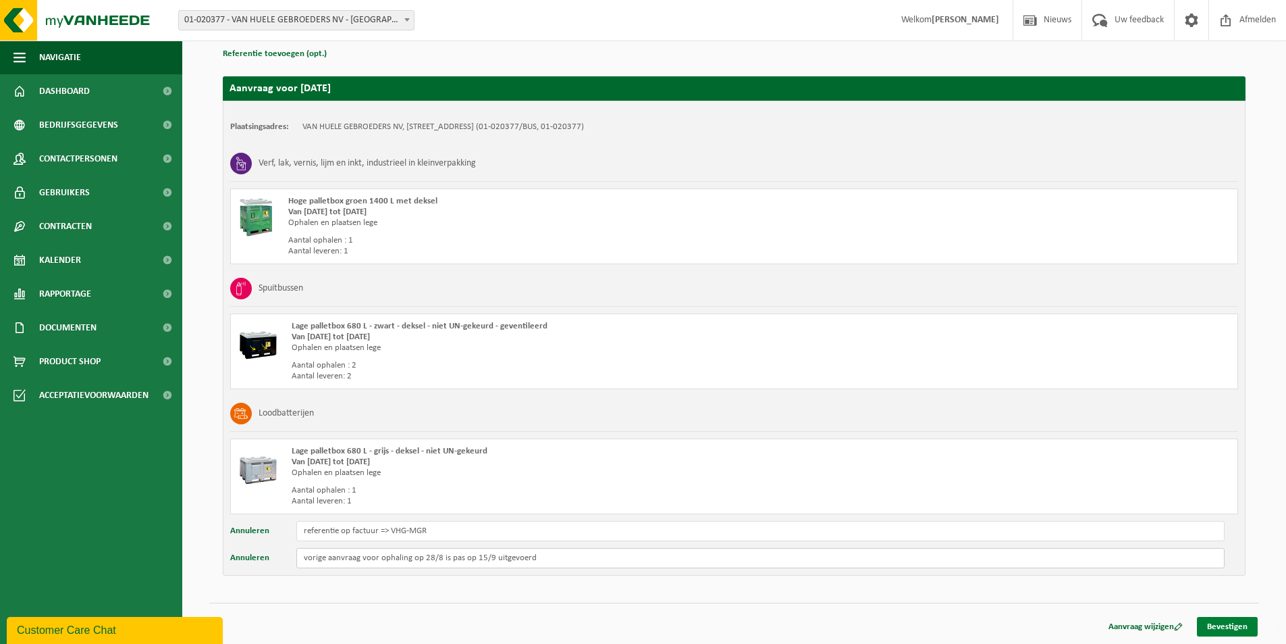
type input "vorige aanvraag voor ophaling op 28/8 is pas op 15/9 uitgevoerd"
click at [1229, 625] on link "Bevestigen" at bounding box center [1227, 627] width 61 height 20
